Goal: Obtain resource: Download file/media

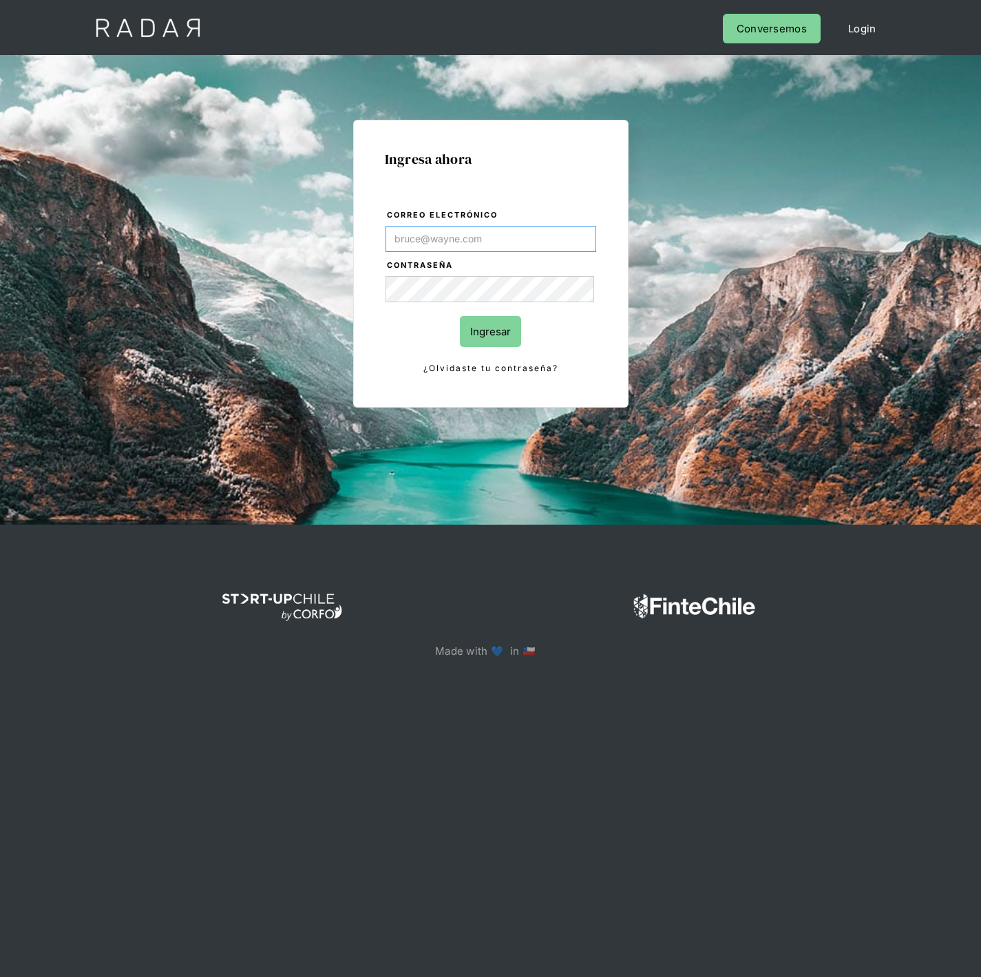
type input "[PERSON_NAME][EMAIL_ADDRESS][PERSON_NAME][DOMAIN_NAME]"
click at [492, 333] on input "Ingresar" at bounding box center [490, 331] width 61 height 31
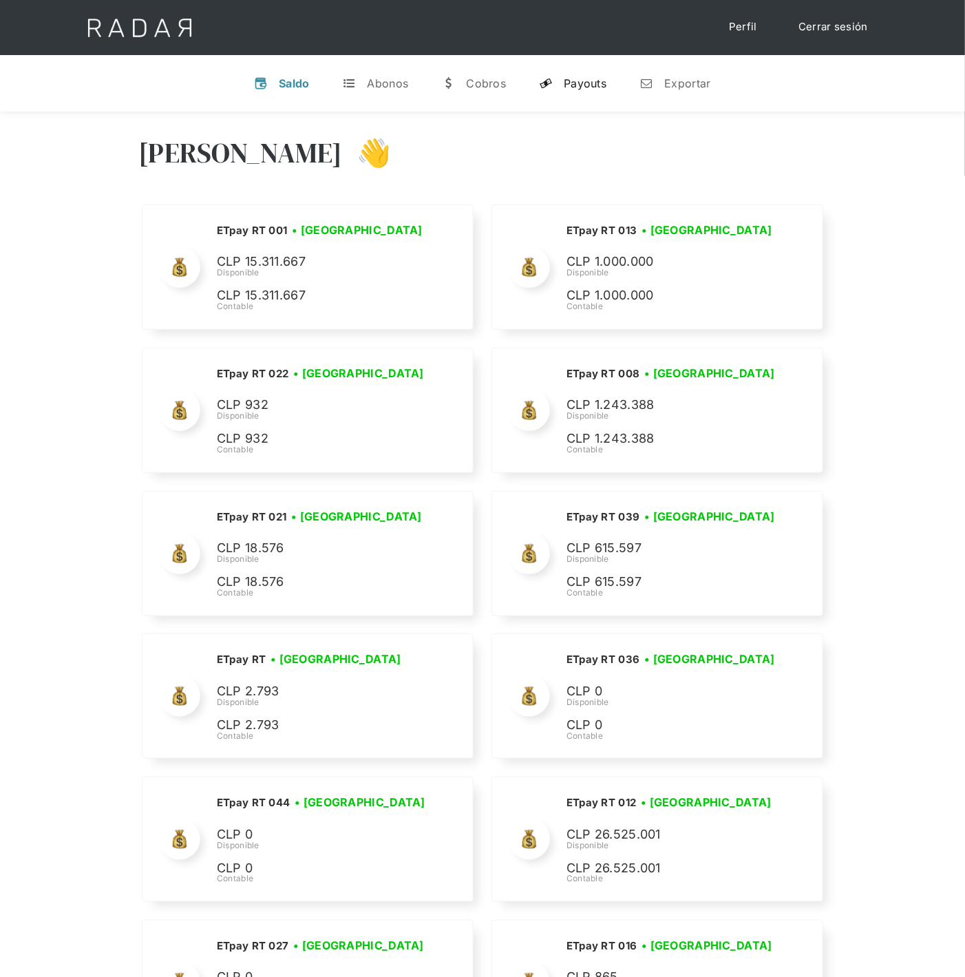
click at [567, 78] on div "Payouts" at bounding box center [585, 83] width 43 height 14
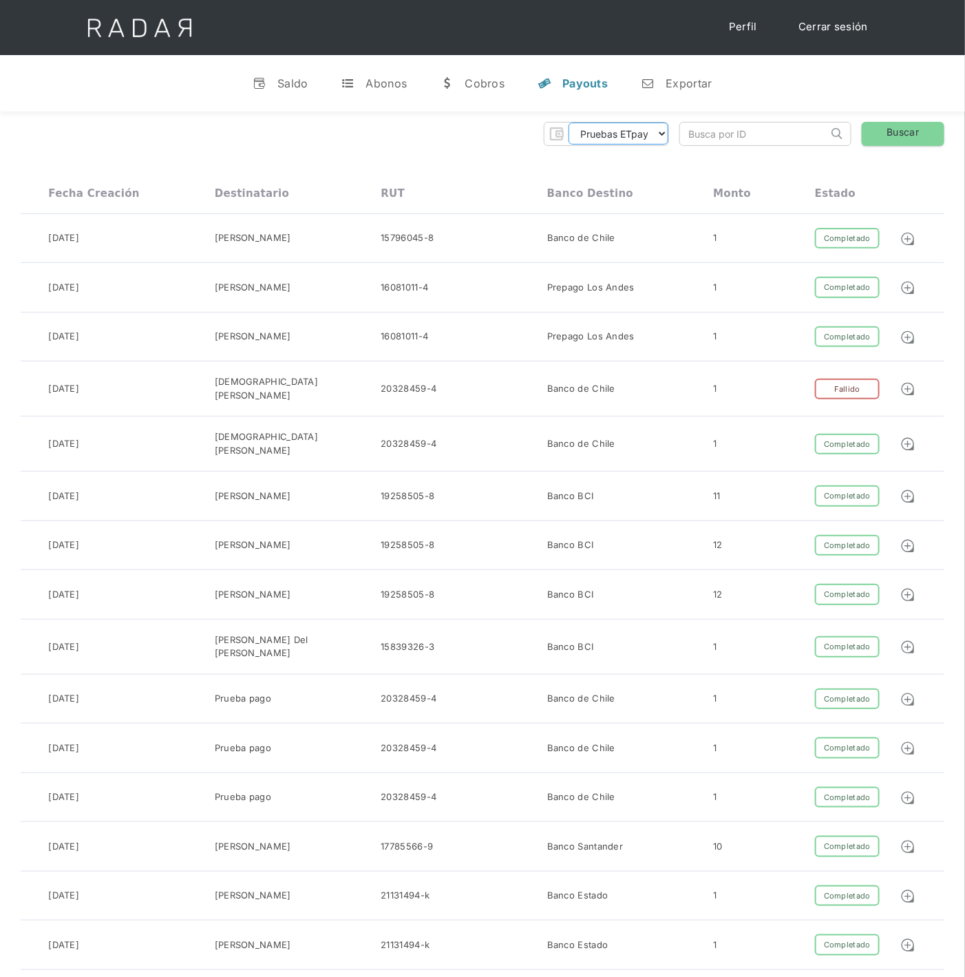
drag, startPoint x: 646, startPoint y: 133, endPoint x: 647, endPoint y: 143, distance: 10.3
click at [646, 133] on select "Pruebas ETpay Cuenta 1.000 Cuenta 1.001 Cuenta 1.002 Cuenta 1.003 Cuenta 1.004 …" at bounding box center [619, 134] width 100 height 22
select select "etpay-cuenta-1001"
click at [569, 123] on select "Pruebas ETpay Cuenta 1.000 Cuenta 1.001 Cuenta 1.002 Cuenta 1.003 Cuenta 1.004 …" at bounding box center [619, 134] width 100 height 22
click at [899, 137] on link "Buscar" at bounding box center [903, 134] width 83 height 24
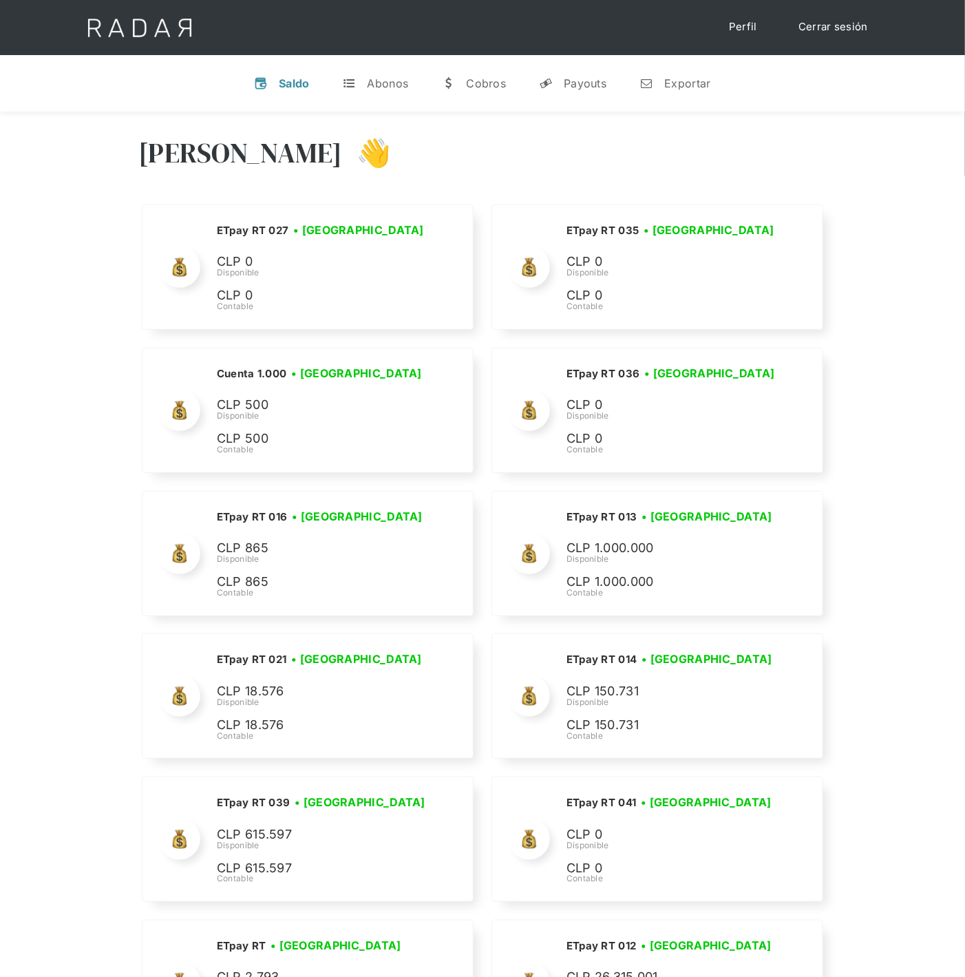
drag, startPoint x: 595, startPoint y: 87, endPoint x: 593, endPoint y: 101, distance: 13.9
click at [595, 87] on div "Payouts" at bounding box center [585, 83] width 43 height 14
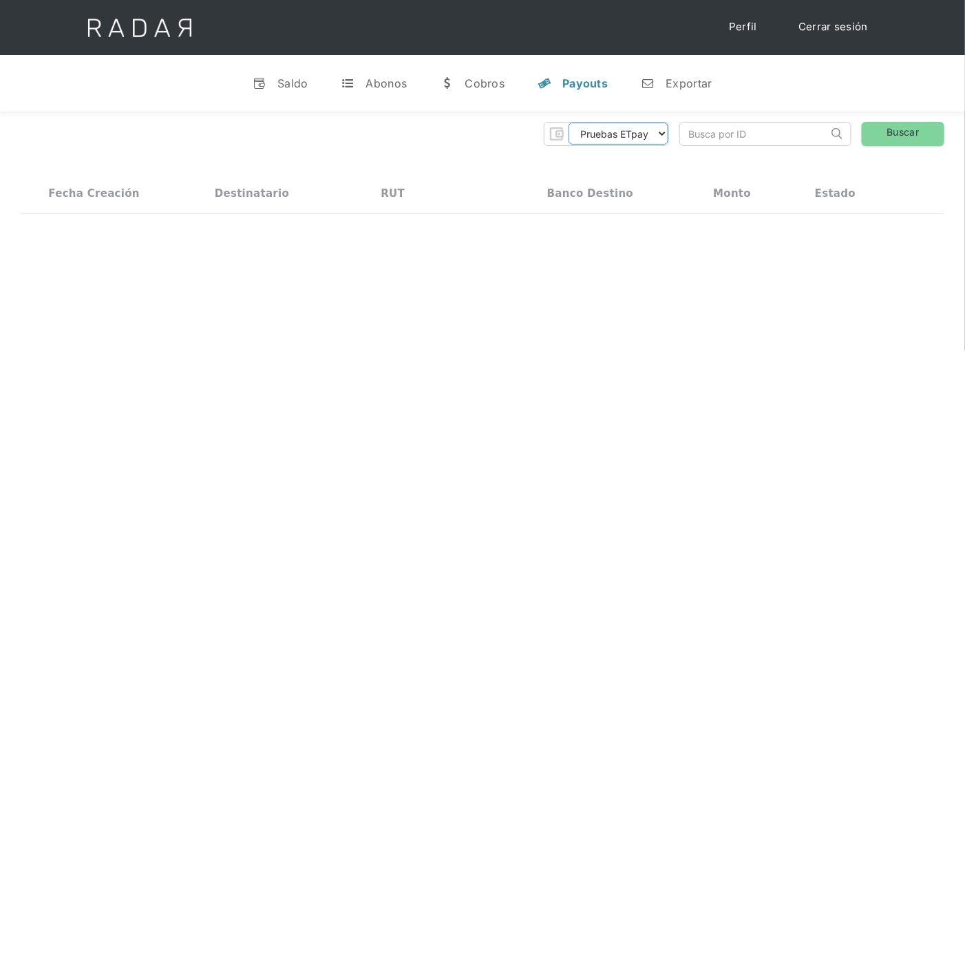
click at [626, 143] on select "Pruebas ETpay Cuenta 1.000 Cuenta 1.001 Cuenta 1.002 Cuenta 1.003 Cuenta 1.004 …" at bounding box center [619, 134] width 100 height 22
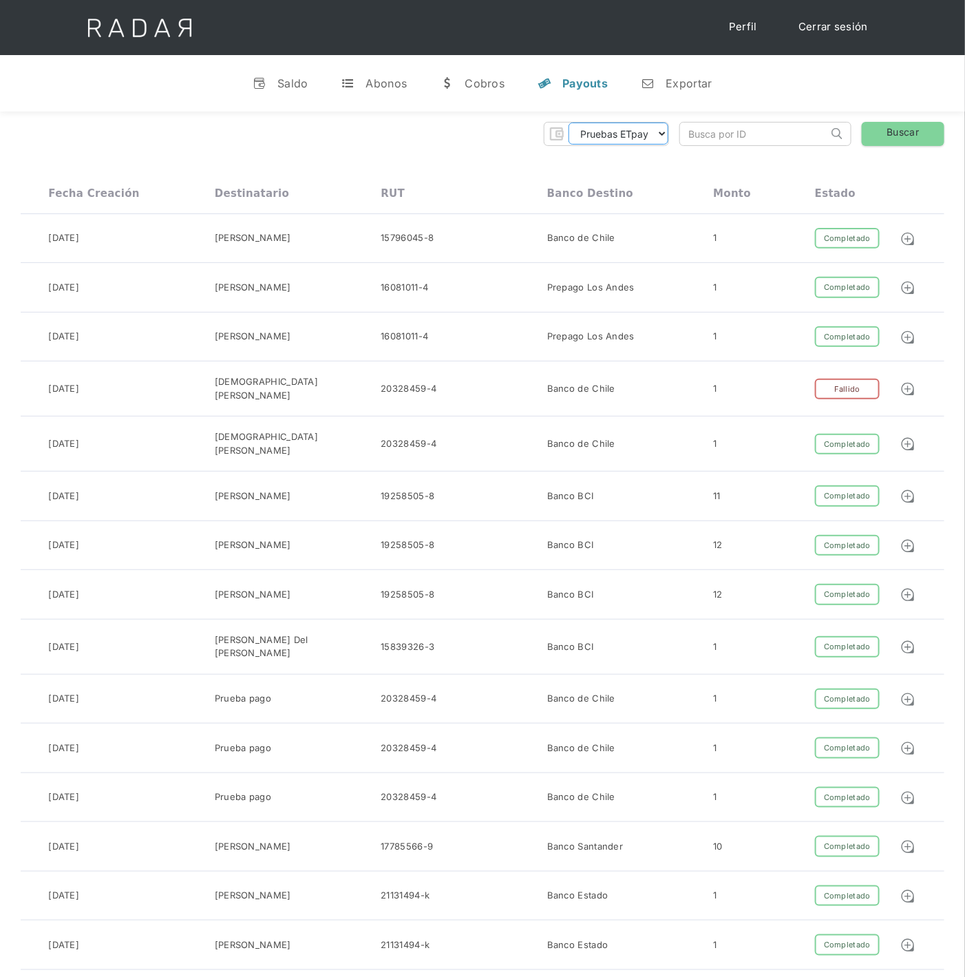
select select "etpay-cuenta-1001"
click at [569, 123] on select "Pruebas ETpay Cuenta 1.000 Cuenta 1.001 Cuenta 1.002 Cuenta 1.003 Cuenta 1.004 …" at bounding box center [619, 134] width 100 height 22
click at [926, 133] on link "Buscar" at bounding box center [903, 134] width 83 height 24
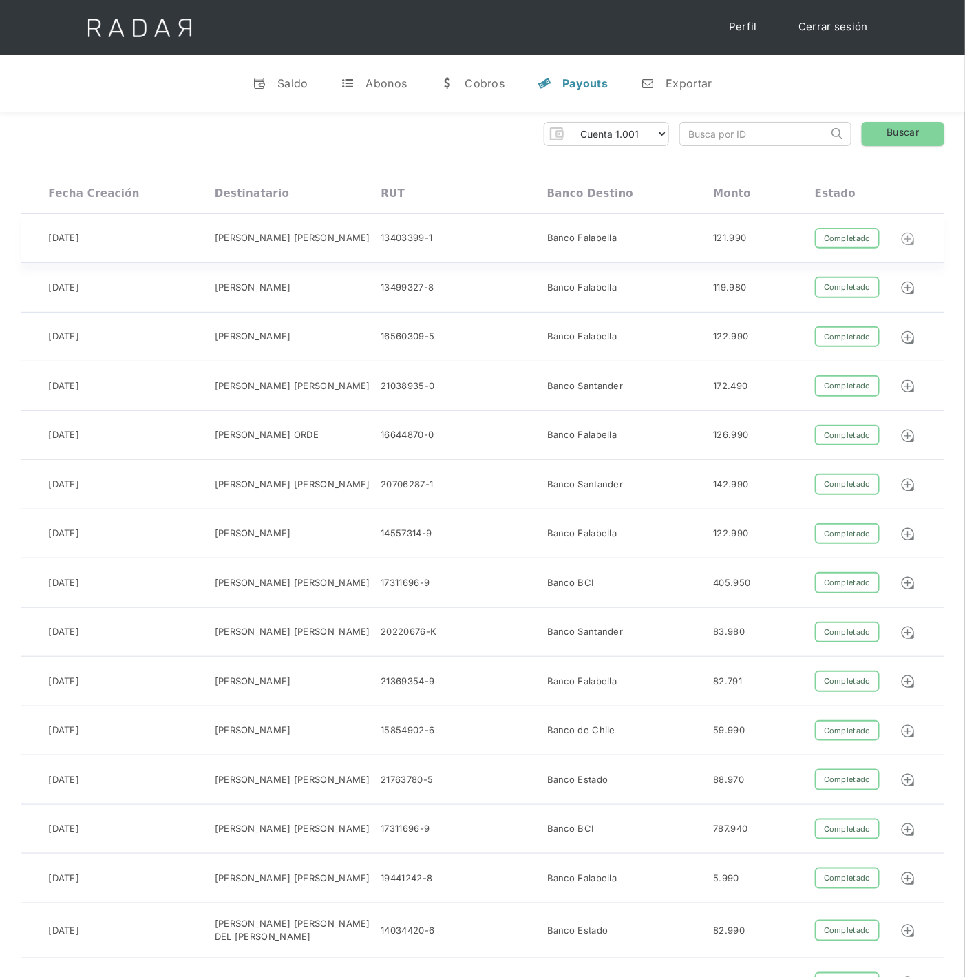
click at [907, 244] on img at bounding box center [907, 238] width 15 height 15
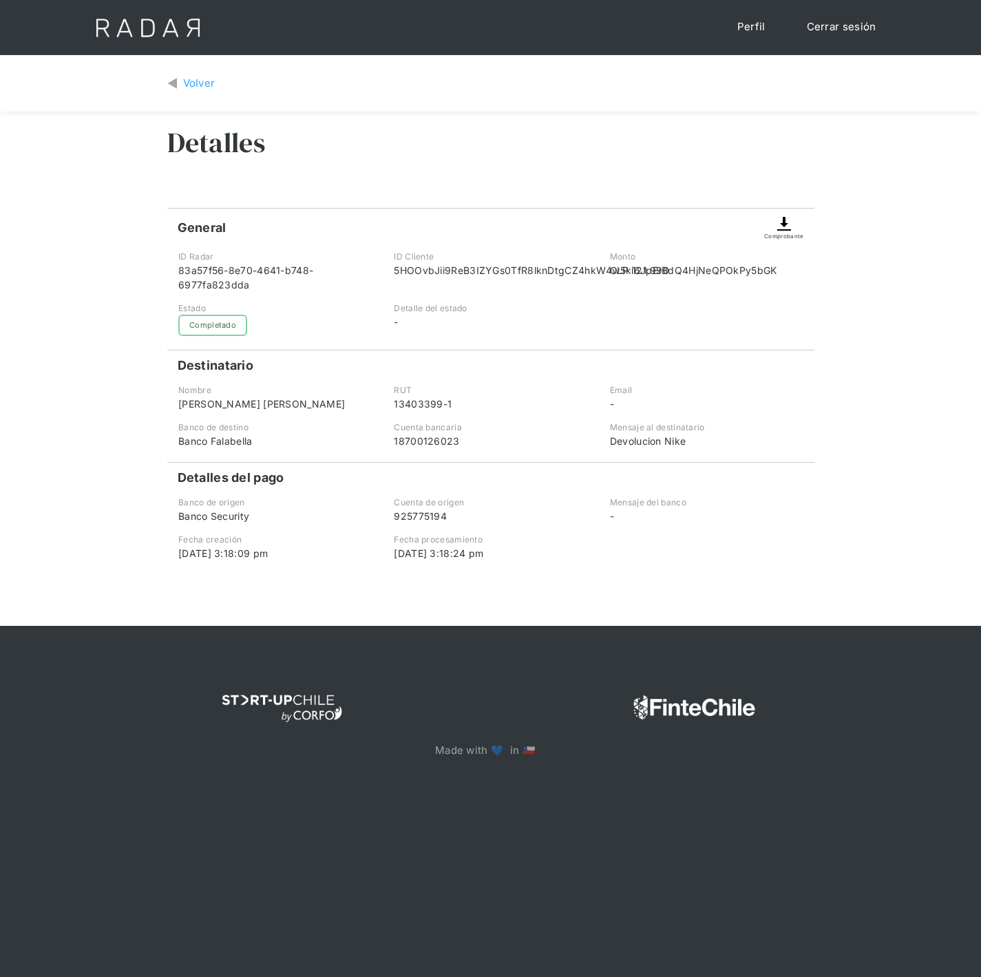
click at [781, 236] on div "Comprobante" at bounding box center [783, 236] width 39 height 8
click at [777, 229] on img at bounding box center [784, 223] width 17 height 17
click at [204, 76] on div "Volver" at bounding box center [199, 84] width 32 height 16
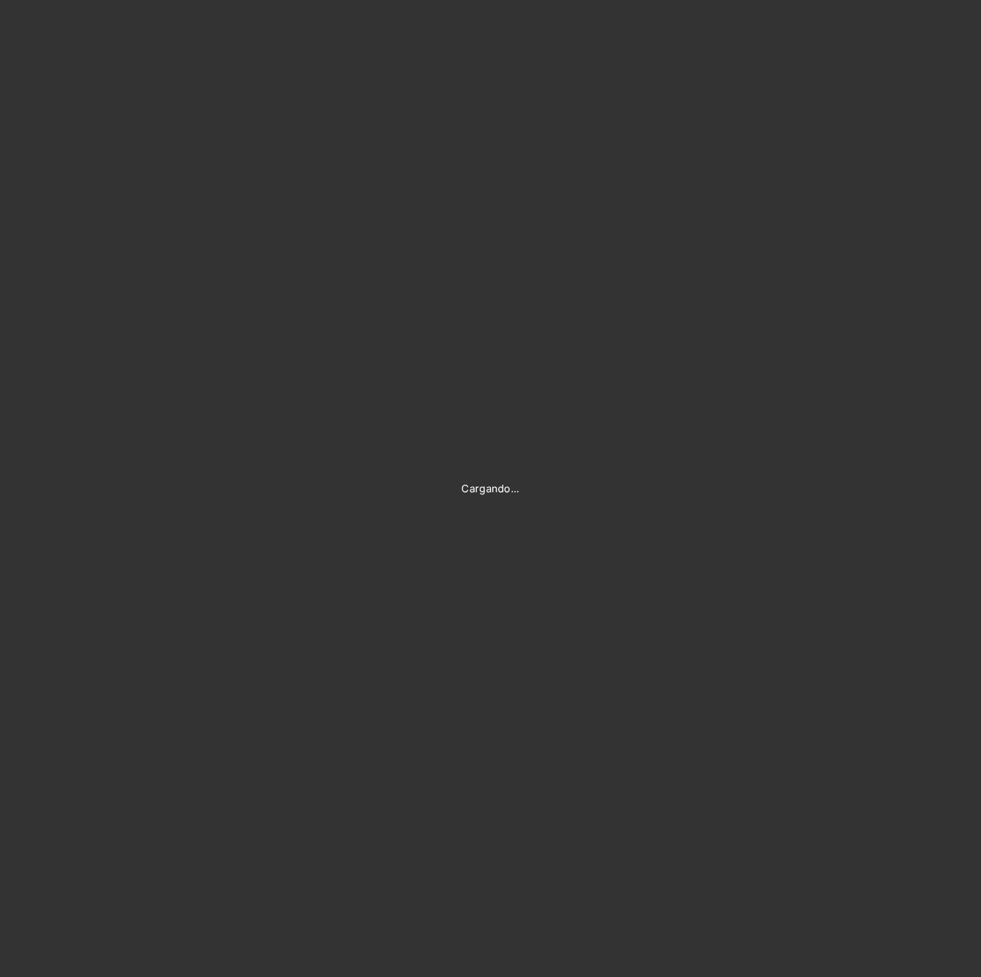
type input "[PERSON_NAME][EMAIL_ADDRESS][PERSON_NAME][DOMAIN_NAME]"
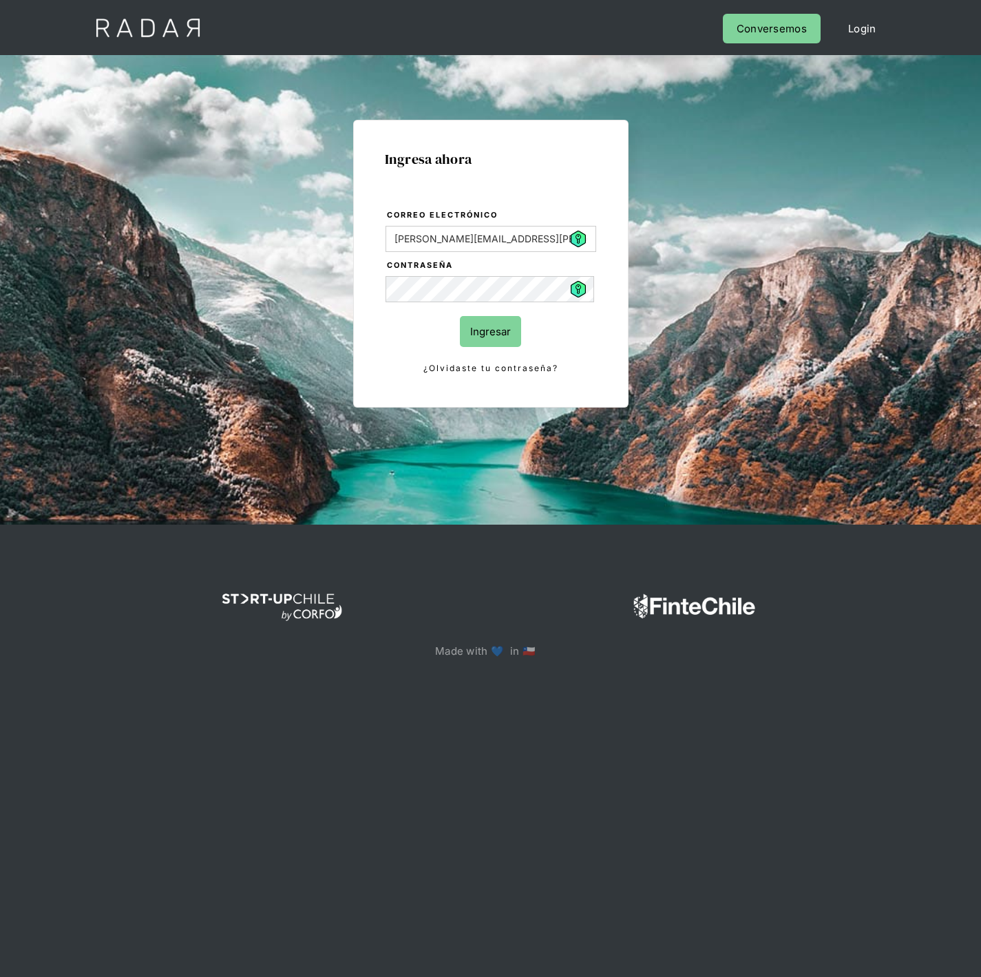
click at [488, 331] on input "Ingresar" at bounding box center [490, 331] width 61 height 31
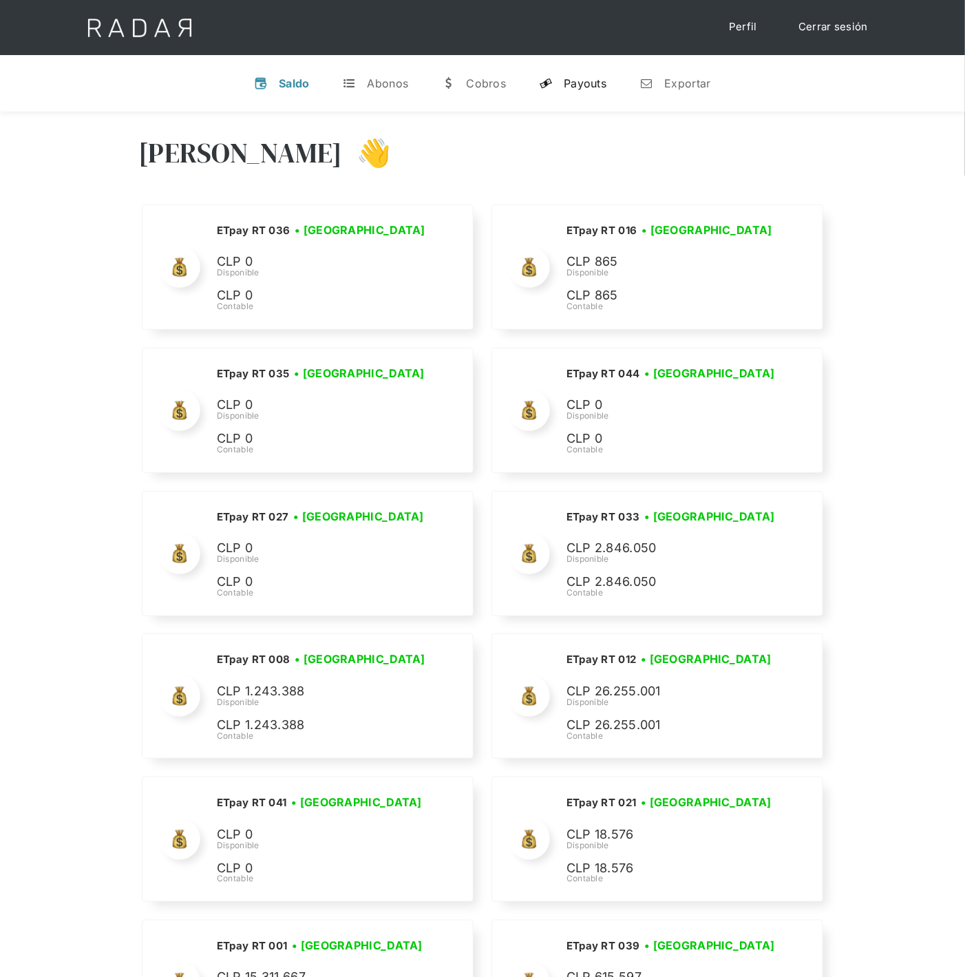
click at [589, 76] on div "Payouts" at bounding box center [585, 83] width 43 height 14
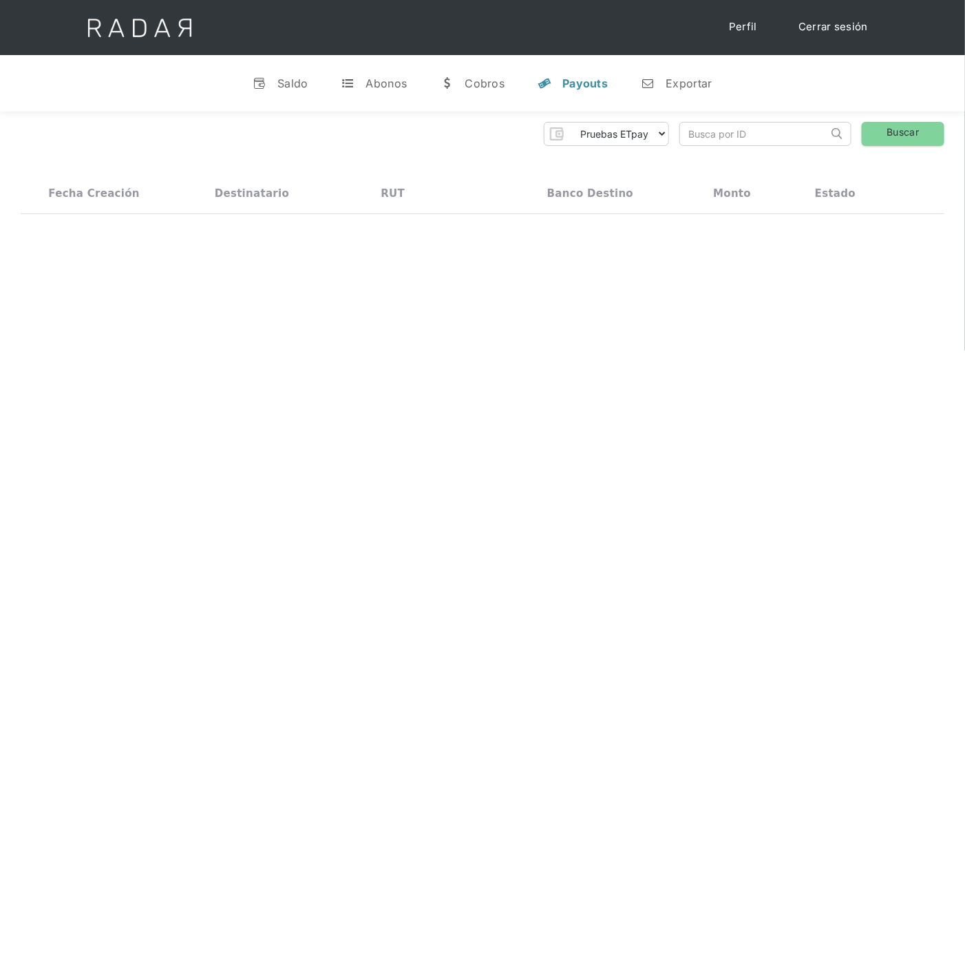
click at [605, 199] on div "Banco destino" at bounding box center [590, 193] width 86 height 12
click at [655, 135] on select "Pruebas ETpay Cuenta 1.000 Cuenta 1.001 Cuenta 1.002 Cuenta 1.003 Cuenta 1.004 …" at bounding box center [619, 134] width 100 height 22
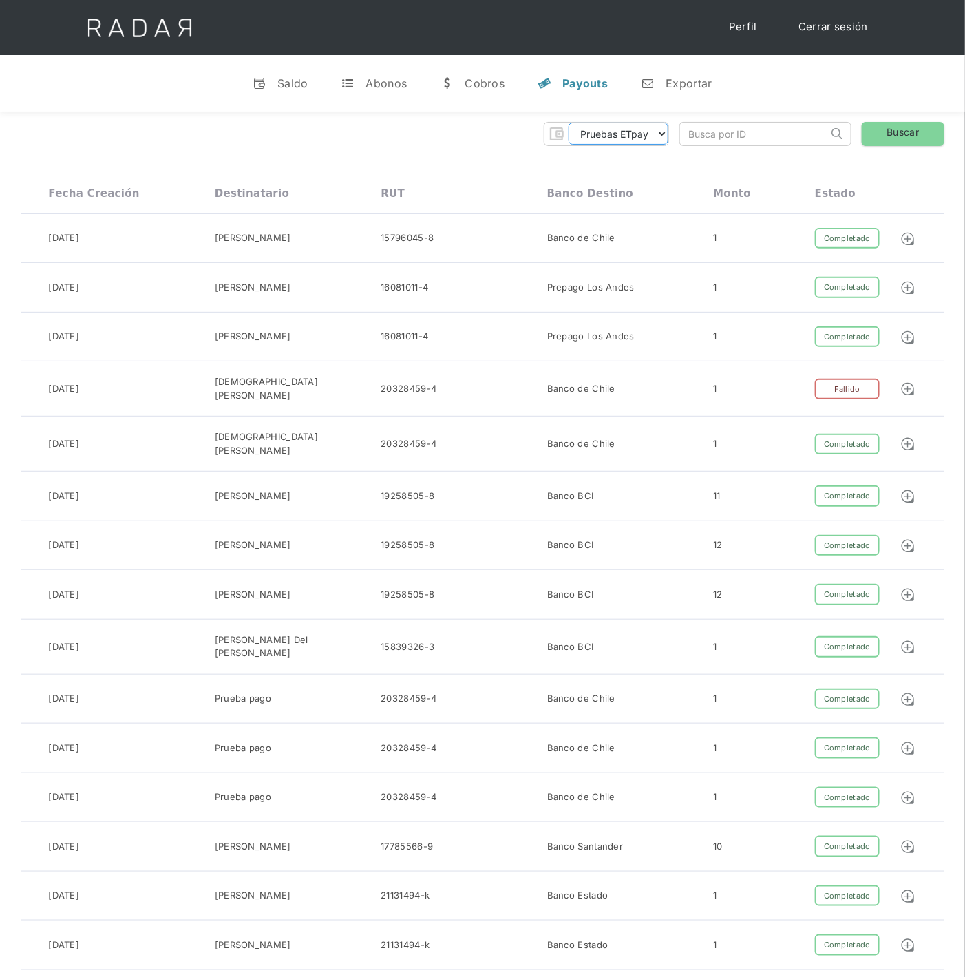
select select "etpay-cuenta-1001"
click at [569, 123] on select "Pruebas ETpay Cuenta 1.000 Cuenta 1.001 Cuenta 1.002 Cuenta 1.003 Cuenta 1.004 …" at bounding box center [619, 134] width 100 height 22
click at [884, 124] on link "Buscar" at bounding box center [903, 134] width 83 height 24
click at [888, 133] on link "Buscar" at bounding box center [903, 134] width 83 height 24
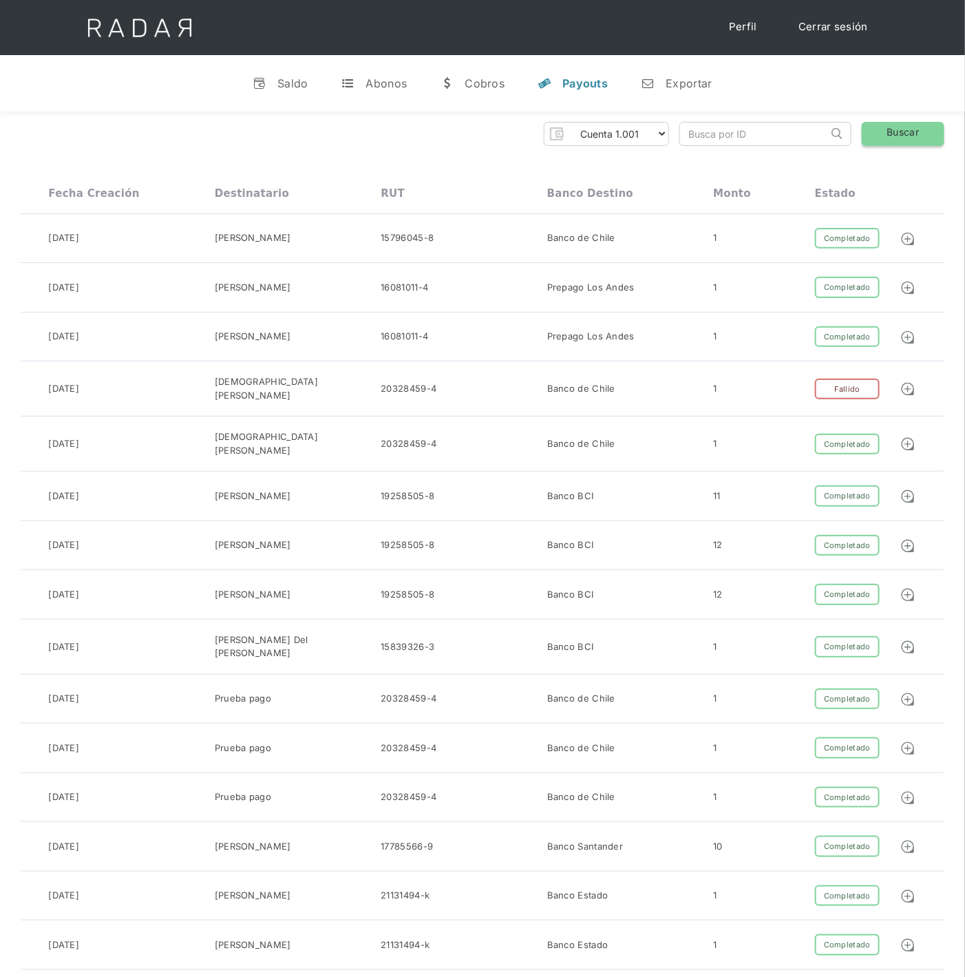
click at [929, 131] on link "Buscar" at bounding box center [903, 134] width 83 height 24
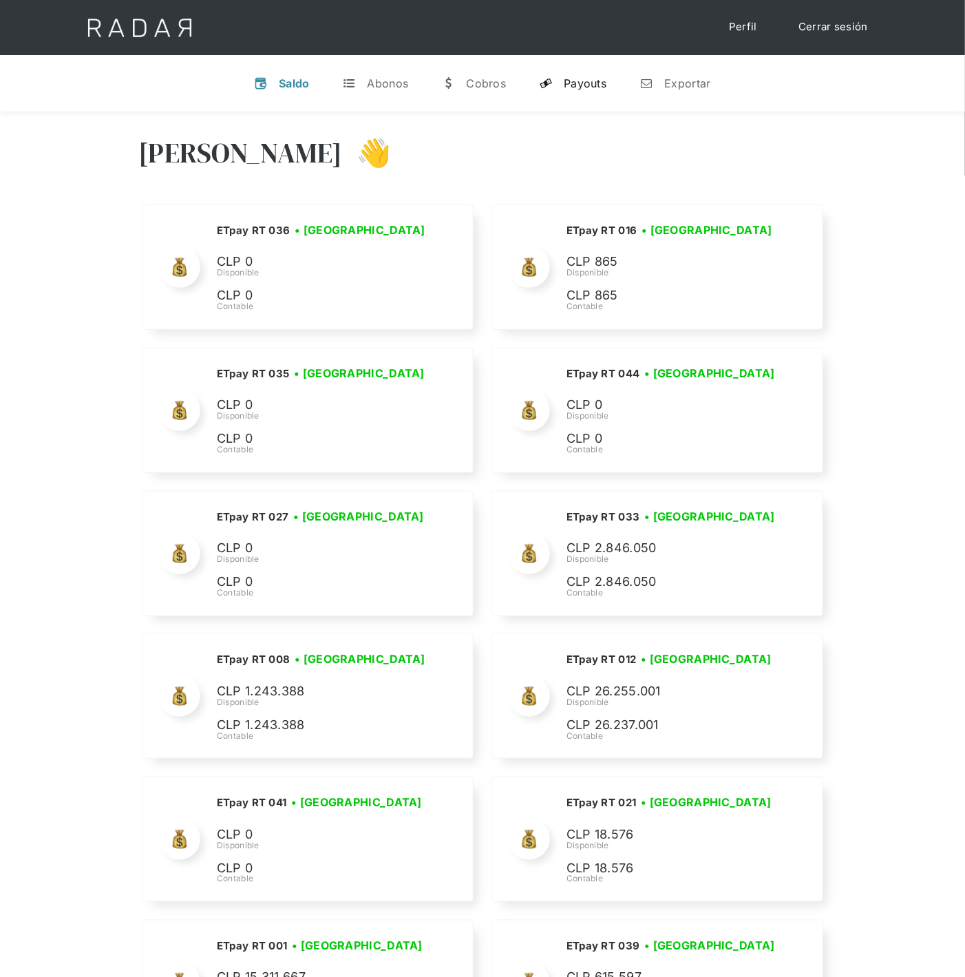
click at [605, 81] on div "Payouts" at bounding box center [585, 83] width 43 height 14
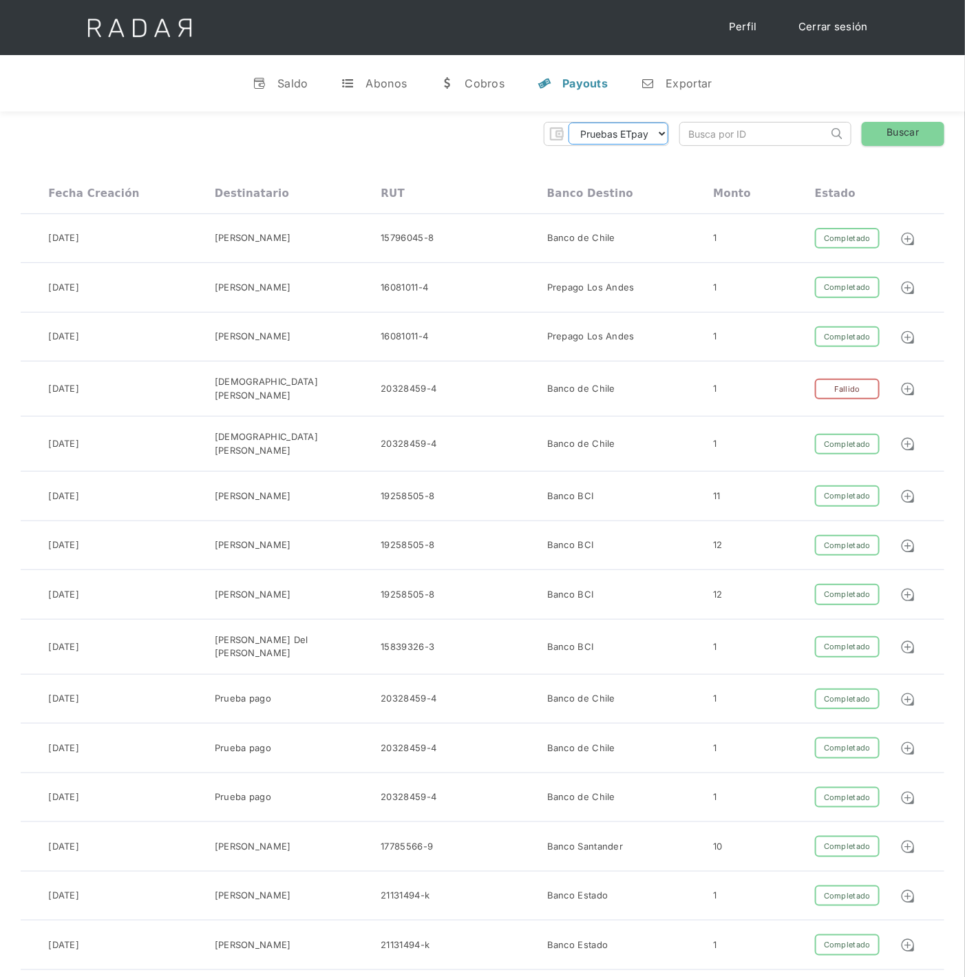
click at [655, 135] on select "Pruebas ETpay Cuenta 1.000 Cuenta 1.001 Cuenta 1.002 Cuenta 1.003 Cuenta 1.004 …" at bounding box center [619, 134] width 100 height 22
select select "etpay-cuenta-1001"
click at [569, 123] on select "Pruebas ETpay Cuenta 1.000 Cuenta 1.001 Cuenta 1.002 Cuenta 1.003 Cuenta 1.004 …" at bounding box center [619, 134] width 100 height 22
click at [884, 131] on link "Buscar" at bounding box center [903, 134] width 83 height 24
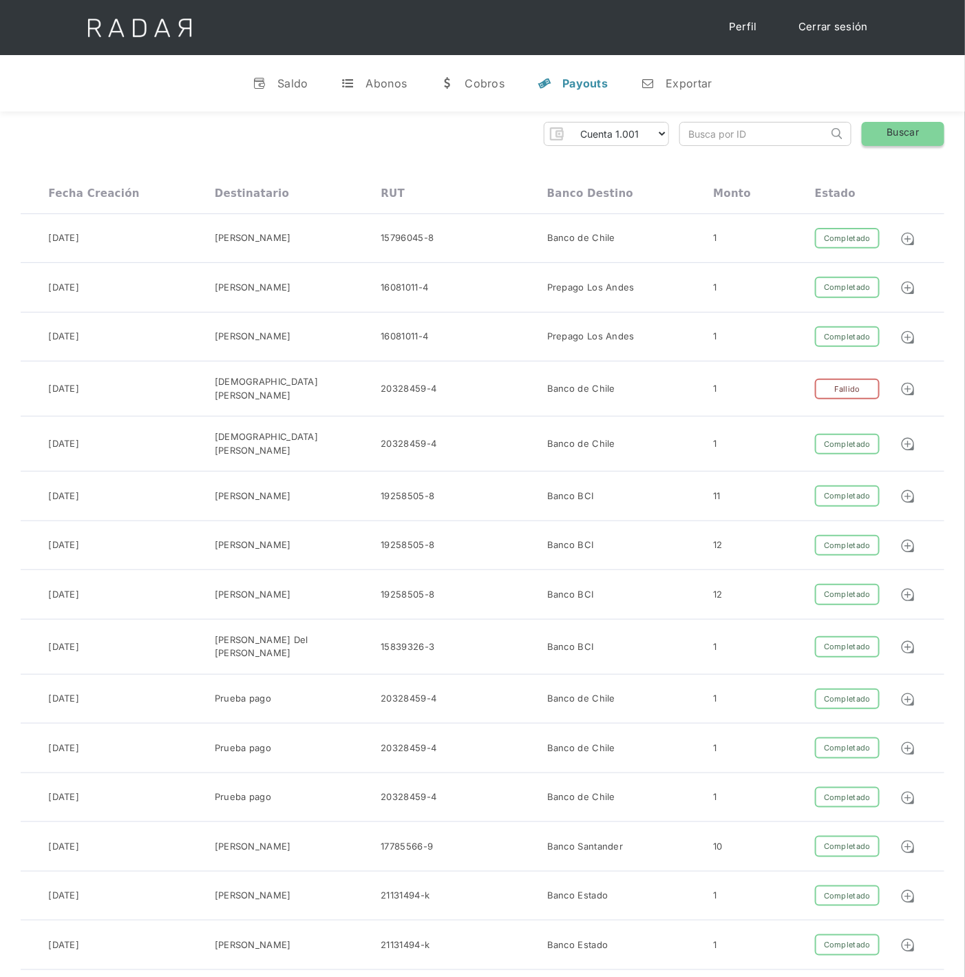
click at [891, 137] on link "Buscar" at bounding box center [903, 134] width 83 height 24
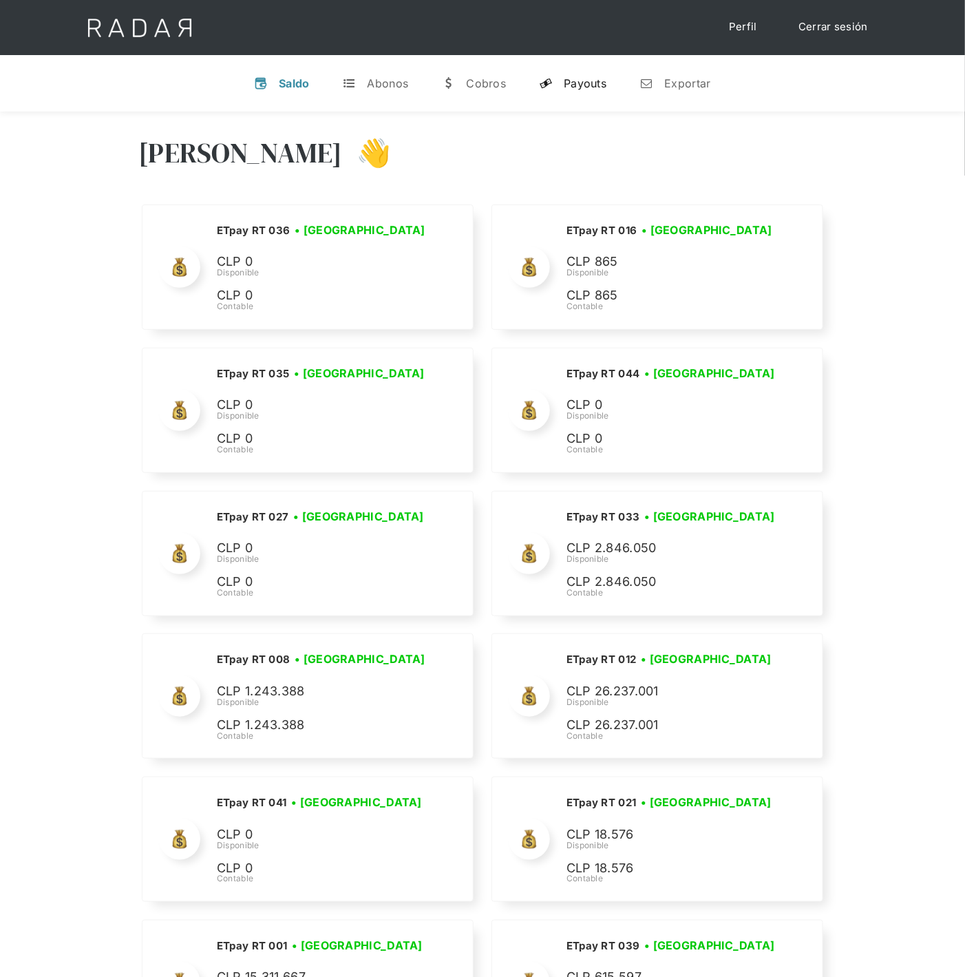
click at [591, 81] on div "Payouts" at bounding box center [585, 83] width 43 height 14
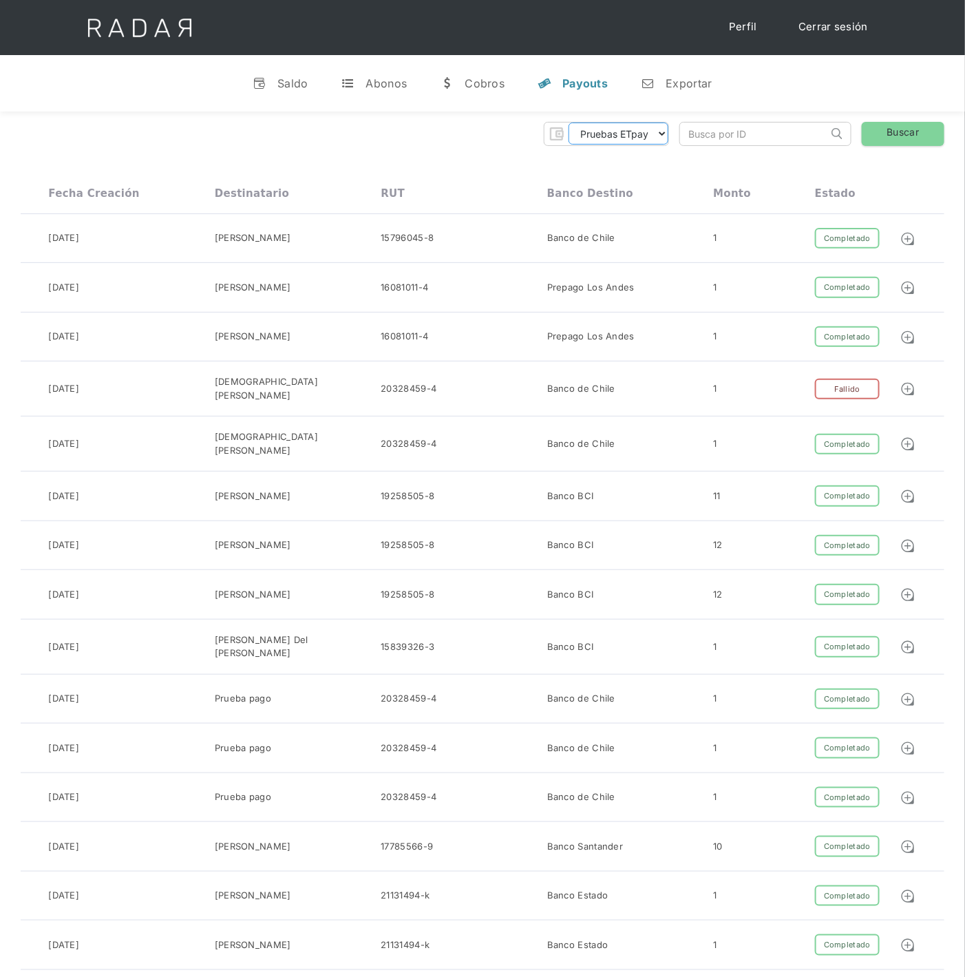
click at [661, 143] on select "Pruebas ETpay Cuenta 1.000 Cuenta 1.001 Cuenta 1.002 Cuenta 1.003 Cuenta 1.004 …" at bounding box center [619, 134] width 100 height 22
select select "etpay-cuenta-1001"
click at [569, 123] on select "Pruebas ETpay Cuenta 1.000 Cuenta 1.001 Cuenta 1.002 Cuenta 1.003 Cuenta 1.004 …" at bounding box center [619, 134] width 100 height 22
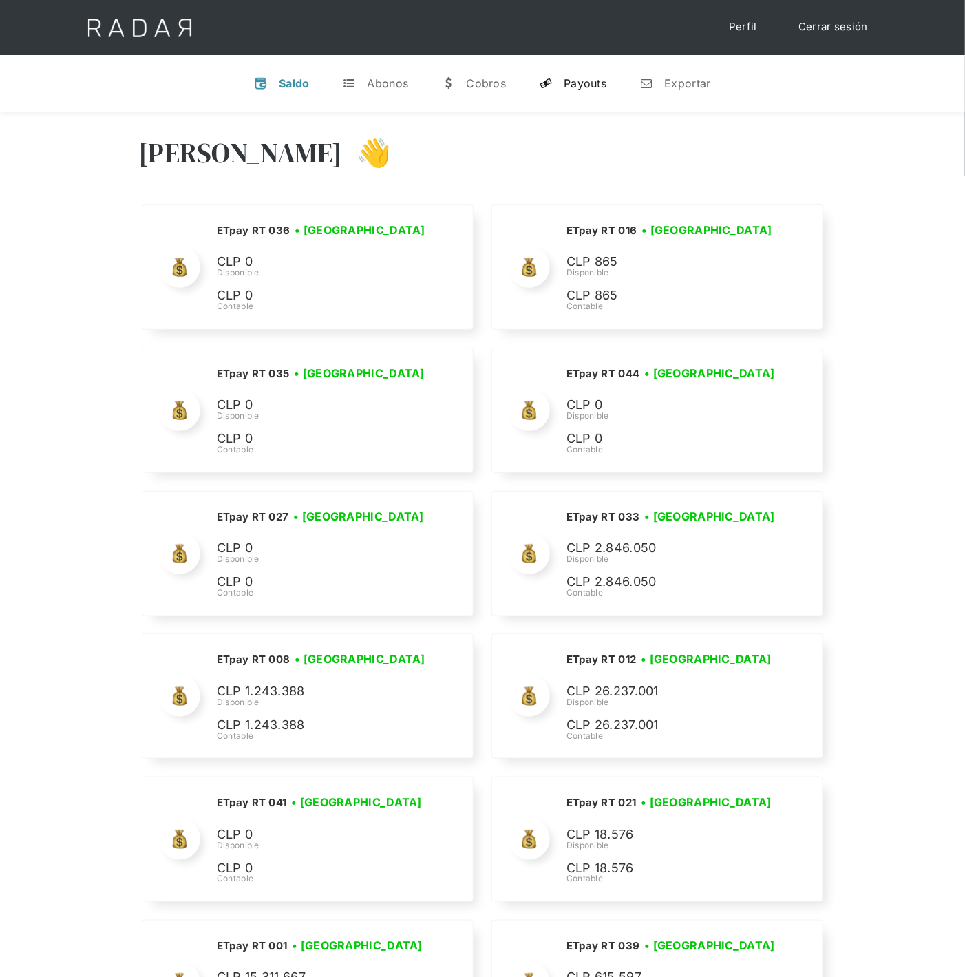
click at [593, 85] on div "Payouts" at bounding box center [585, 83] width 43 height 14
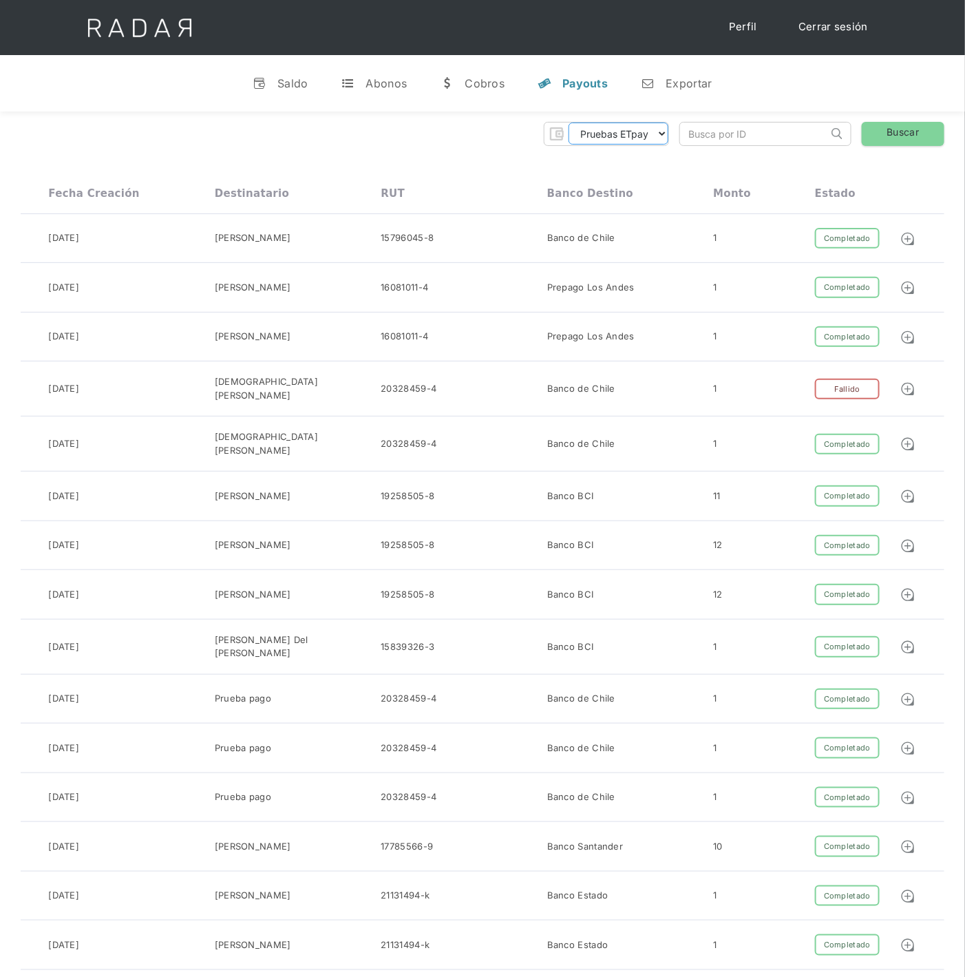
click at [647, 141] on select "Pruebas ETpay Cuenta 1.000 Cuenta 1.001 Cuenta 1.002 Cuenta 1.003 Cuenta 1.004 …" at bounding box center [619, 134] width 100 height 22
select select "etpay-cuenta-1001"
click at [569, 123] on select "Pruebas ETpay Cuenta 1.000 Cuenta 1.001 Cuenta 1.002 Cuenta 1.003 Cuenta 1.004 …" at bounding box center [619, 134] width 100 height 22
click at [903, 136] on link "Buscar" at bounding box center [903, 134] width 83 height 24
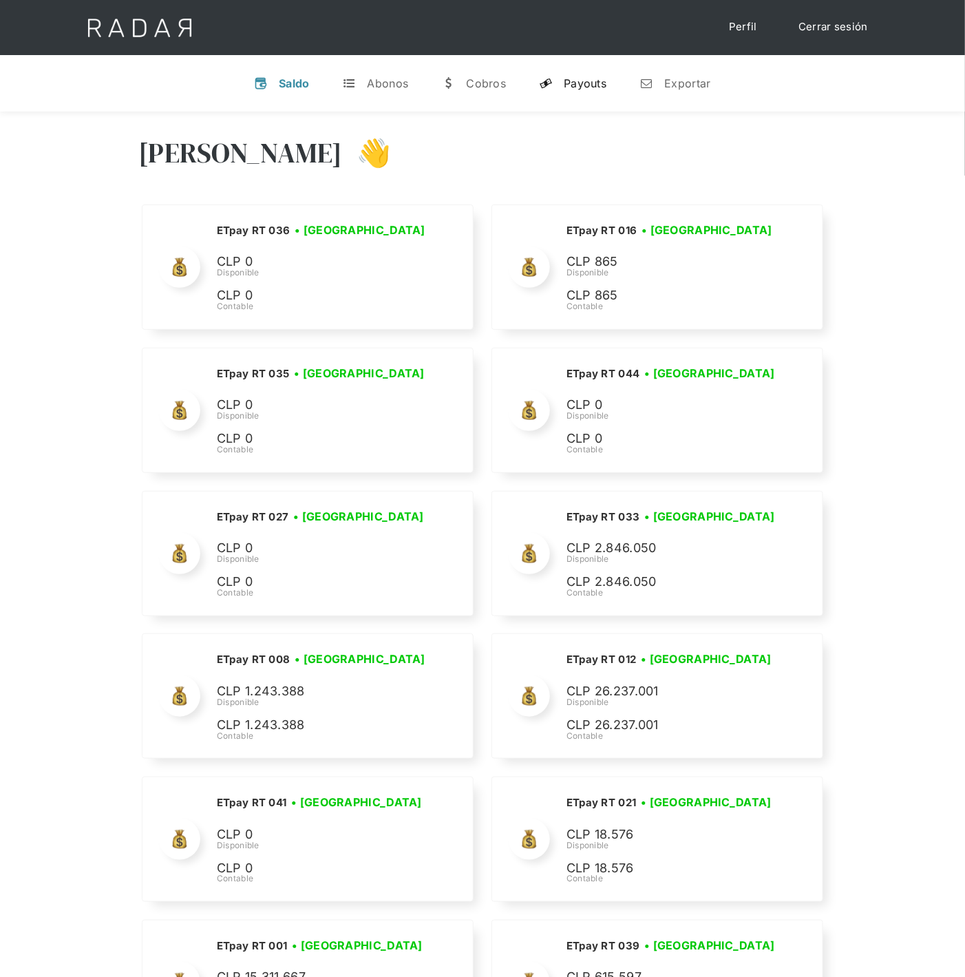
click at [583, 78] on div "Payouts" at bounding box center [585, 83] width 43 height 14
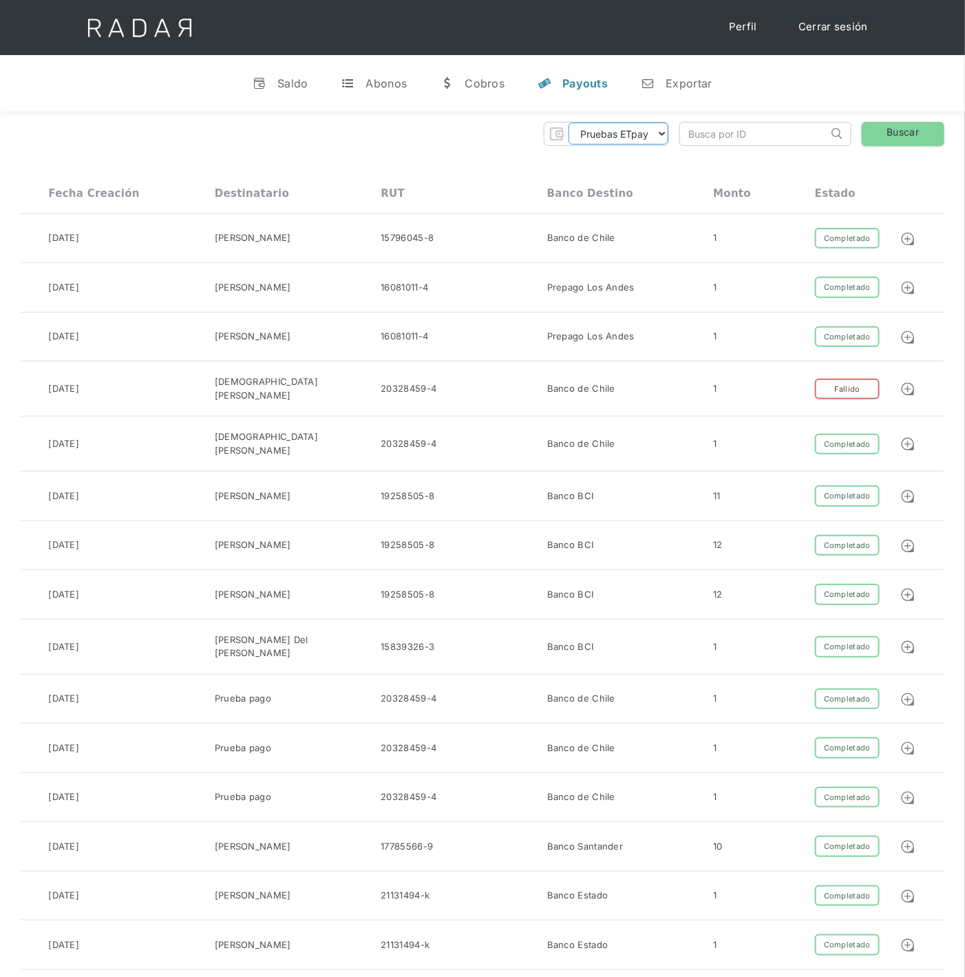
click at [646, 140] on select "Pruebas ETpay Cuenta 1.000 Cuenta 1.001 Cuenta 1.002 Cuenta 1.003 Cuenta 1.004 …" at bounding box center [619, 134] width 100 height 22
select select "etpay-cuenta-1001"
click at [569, 123] on select "Pruebas ETpay Cuenta 1.000 Cuenta 1.001 Cuenta 1.002 Cuenta 1.003 Cuenta 1.004 …" at bounding box center [619, 134] width 100 height 22
click at [884, 145] on link "Buscar" at bounding box center [903, 134] width 83 height 24
drag, startPoint x: 914, startPoint y: 133, endPoint x: 897, endPoint y: 118, distance: 22.4
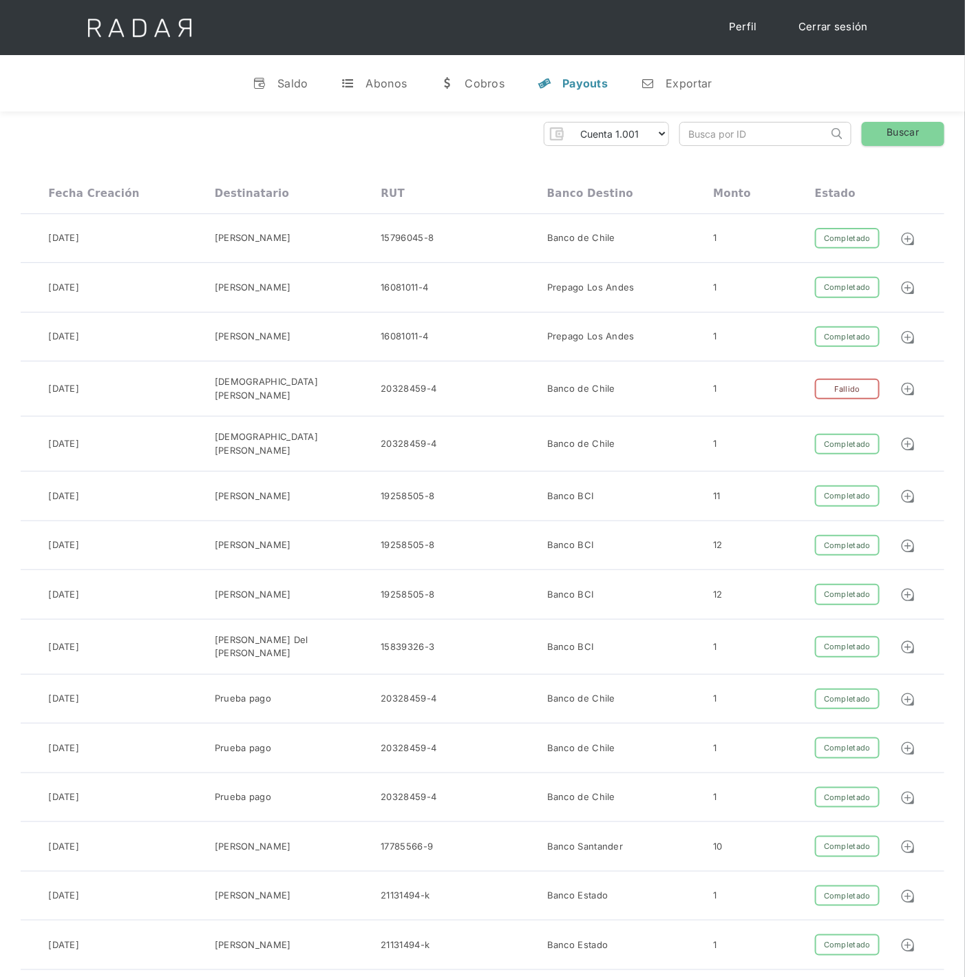
click at [911, 133] on link "Buscar" at bounding box center [903, 134] width 83 height 24
click at [839, 15] on link "Cerrar sesión" at bounding box center [833, 27] width 97 height 27
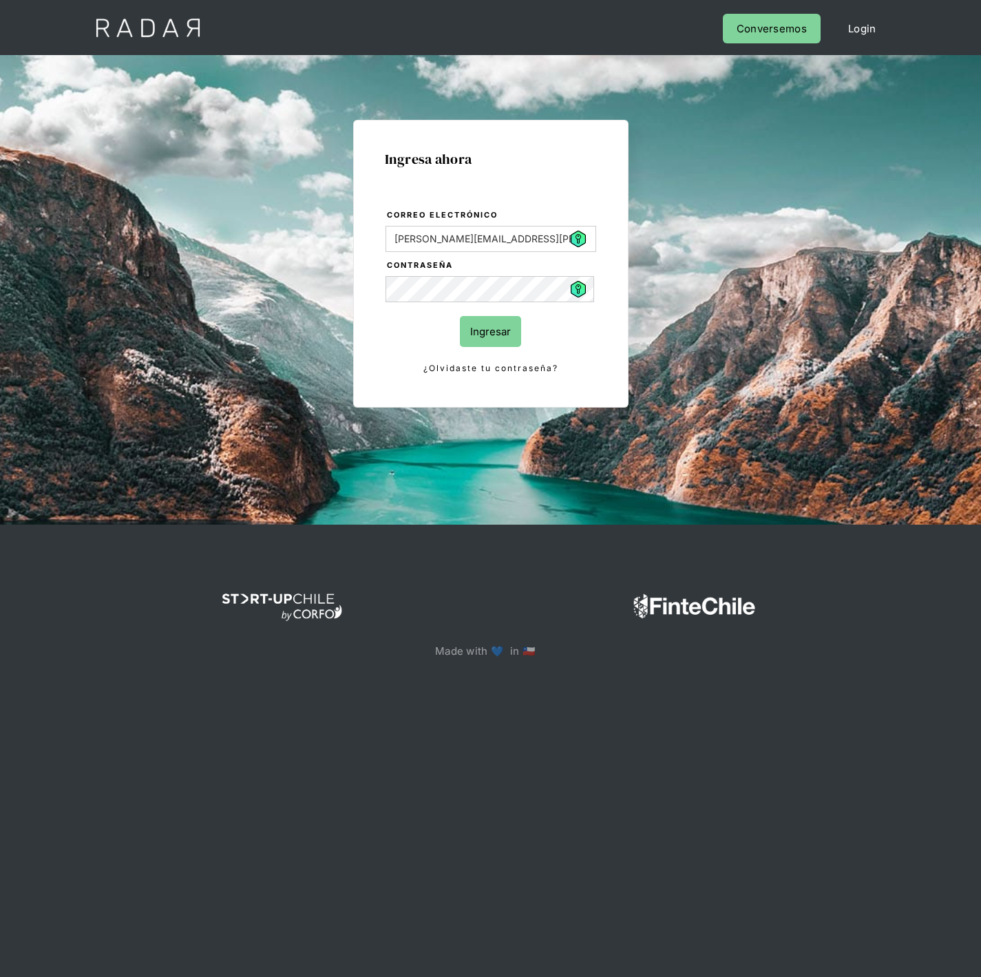
click at [482, 335] on input "Ingresar" at bounding box center [490, 331] width 61 height 31
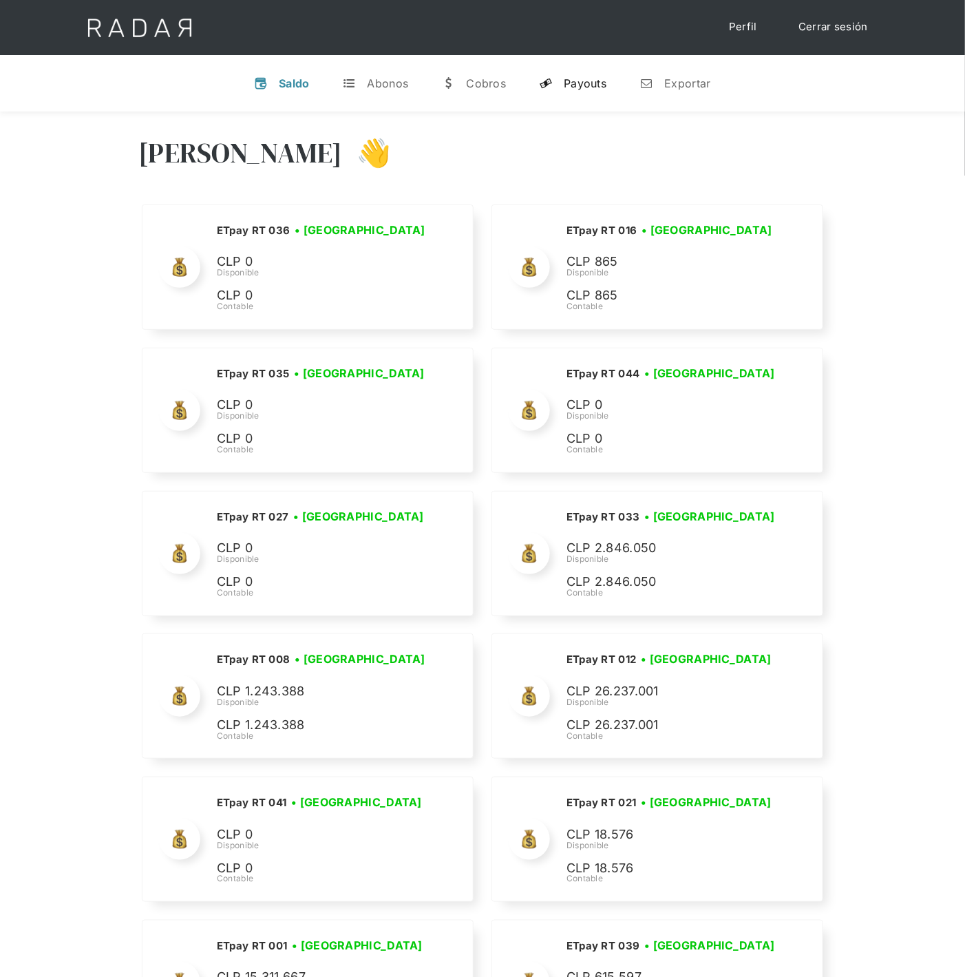
click at [575, 94] on link "y Payouts" at bounding box center [572, 83] width 89 height 36
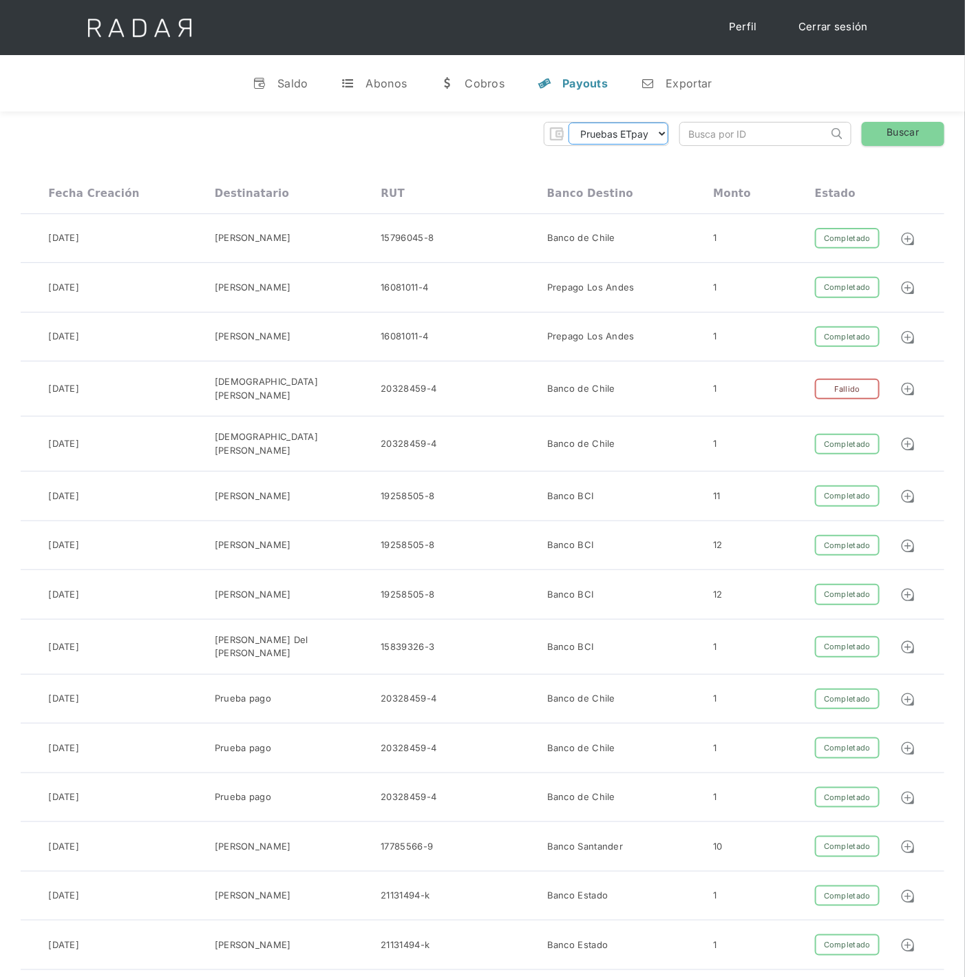
click at [653, 143] on select "Pruebas ETpay Cuenta 1.000 Cuenta 1.001 Cuenta 1.002 Cuenta 1.003 Cuenta 1.004 …" at bounding box center [619, 134] width 100 height 22
select select "etpay-cuenta-1001"
click at [569, 123] on select "Pruebas ETpay Cuenta 1.000 Cuenta 1.001 Cuenta 1.002 Cuenta 1.003 Cuenta 1.004 …" at bounding box center [619, 134] width 100 height 22
click at [897, 143] on link "Buscar" at bounding box center [903, 134] width 83 height 24
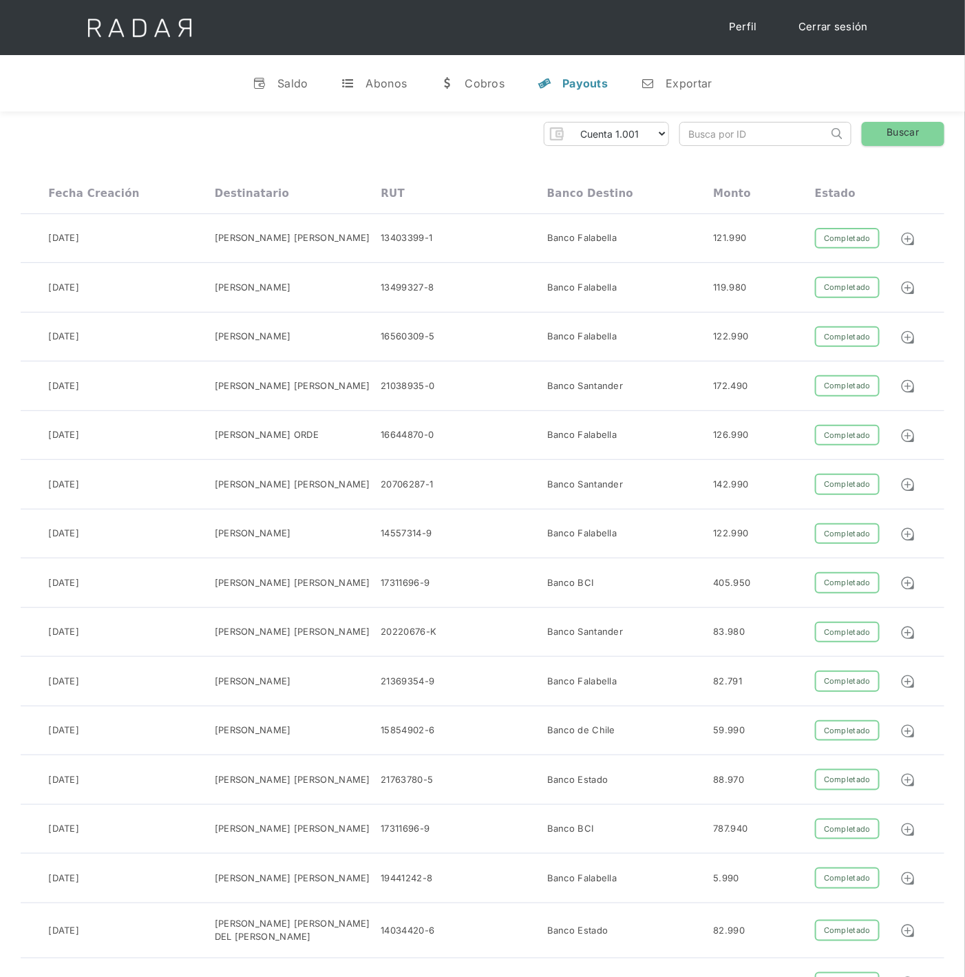
drag, startPoint x: 456, startPoint y: 139, endPoint x: 360, endPoint y: 140, distance: 96.4
click at [360, 140] on div "Pruebas ETpay Cuenta 1.000 Cuenta 1.001 Cuenta 1.002 Cuenta 1.003 Cuenta 1.004 …" at bounding box center [483, 134] width 924 height 24
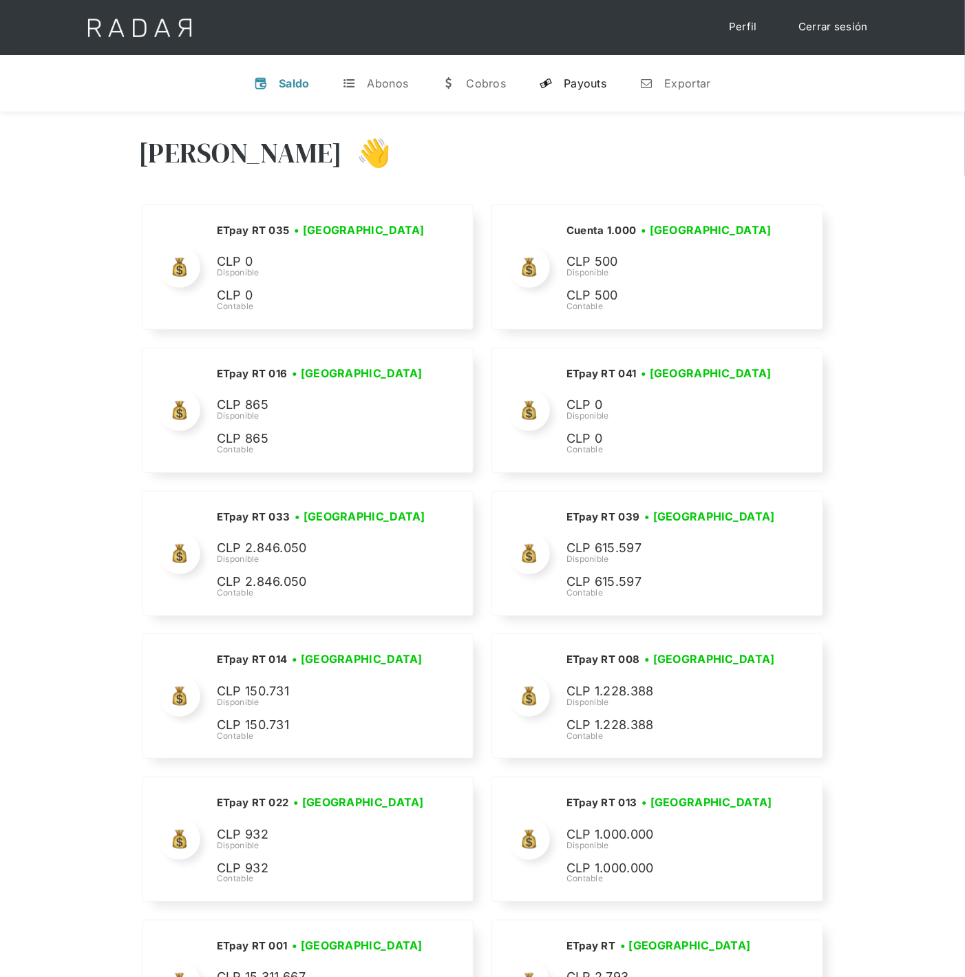
click at [598, 81] on div "Payouts" at bounding box center [585, 83] width 43 height 14
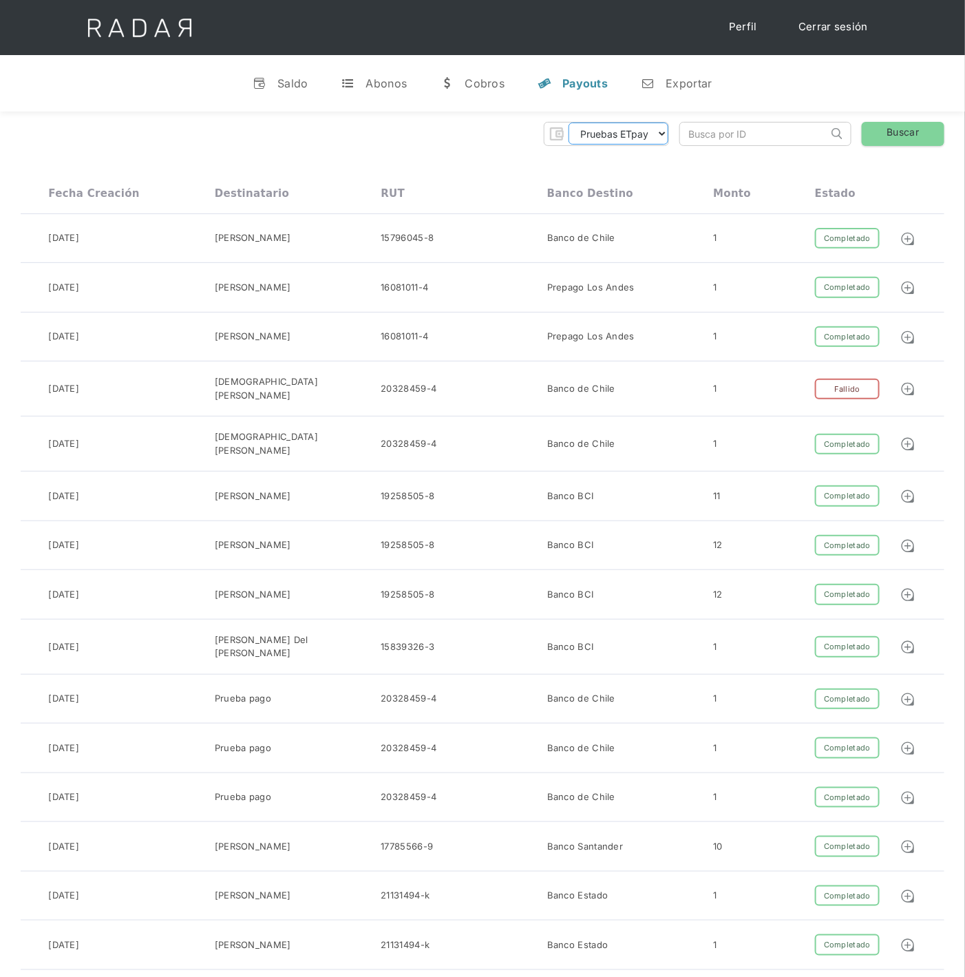
click at [655, 129] on select "Pruebas ETpay Cuenta 1.000 Cuenta 1.001 Cuenta 1.002 Cuenta 1.003 Cuenta 1.004 …" at bounding box center [619, 134] width 100 height 22
select select "etpay-cuenta-1001"
click at [569, 123] on select "Pruebas ETpay Cuenta 1.000 Cuenta 1.001 Cuenta 1.002 Cuenta 1.003 Cuenta 1.004 …" at bounding box center [619, 134] width 100 height 22
click at [907, 131] on link "Buscar" at bounding box center [903, 134] width 83 height 24
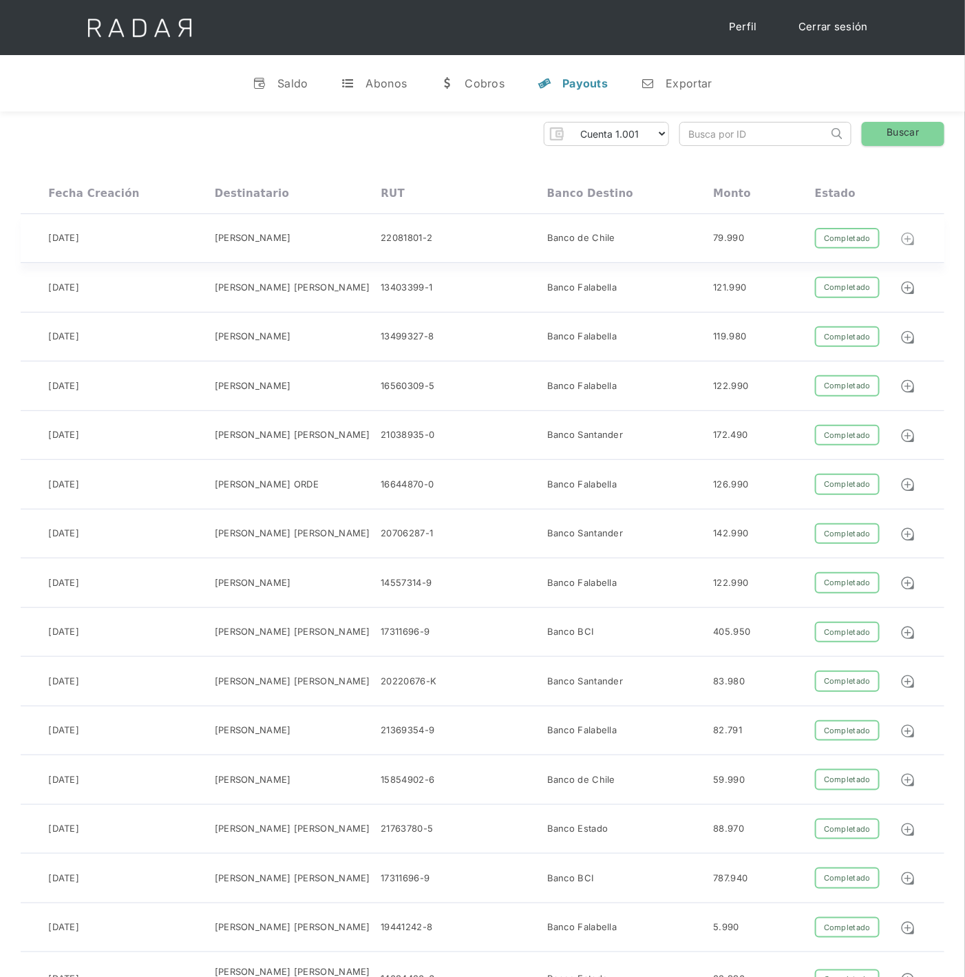
click at [907, 242] on img at bounding box center [907, 238] width 15 height 15
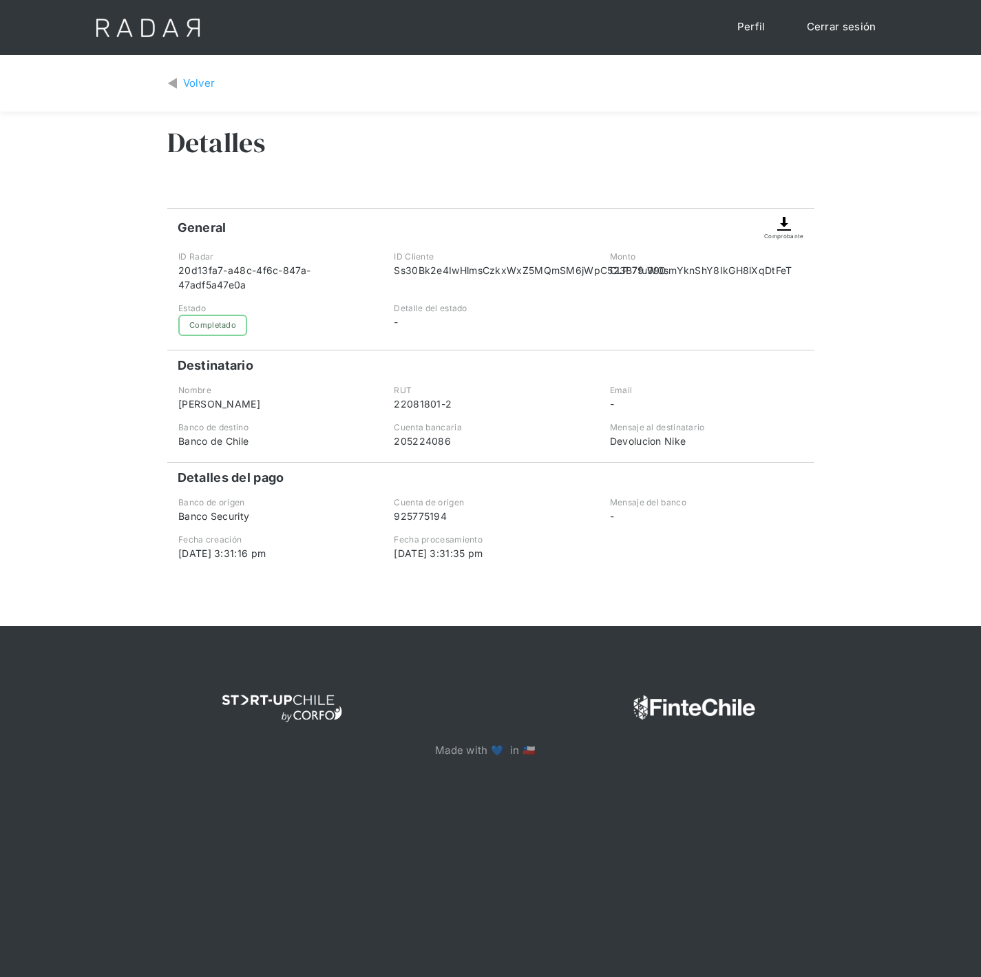
click at [772, 226] on div "Comprobante" at bounding box center [783, 225] width 39 height 32
click at [781, 227] on img at bounding box center [784, 223] width 17 height 17
click at [783, 225] on img at bounding box center [784, 223] width 17 height 17
